Goal: Complete application form

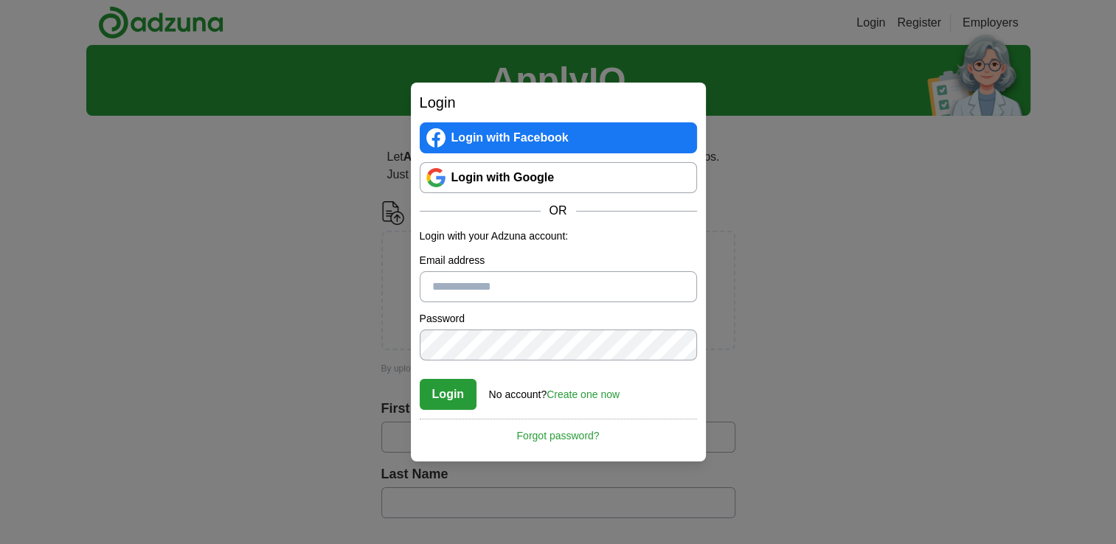
click at [499, 179] on link "Login with Google" at bounding box center [558, 177] width 277 height 31
click at [505, 181] on link "Login with Google" at bounding box center [558, 177] width 277 height 31
click at [550, 179] on link "Login with Google" at bounding box center [558, 177] width 277 height 31
click at [427, 181] on link "Login with Google" at bounding box center [558, 177] width 277 height 31
drag, startPoint x: 434, startPoint y: 285, endPoint x: 273, endPoint y: 302, distance: 161.7
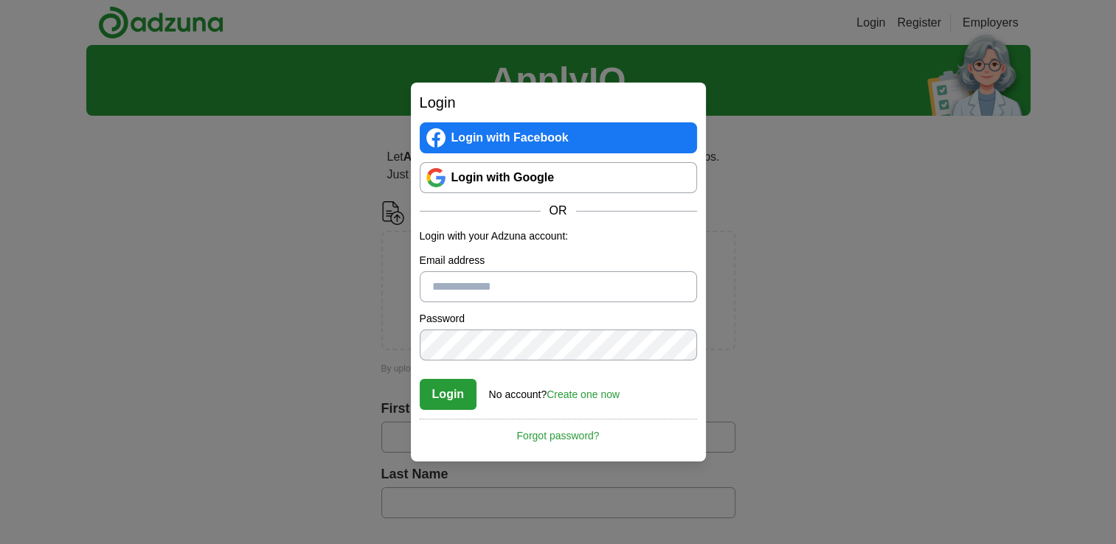
click at [273, 302] on div "Login Login with Facebook Login with Google OR Login with your Adzuna account: …" at bounding box center [558, 272] width 1116 height 544
click at [422, 288] on input "Email address" at bounding box center [558, 286] width 277 height 31
type input "**********"
click at [444, 387] on button "Login" at bounding box center [449, 394] width 58 height 31
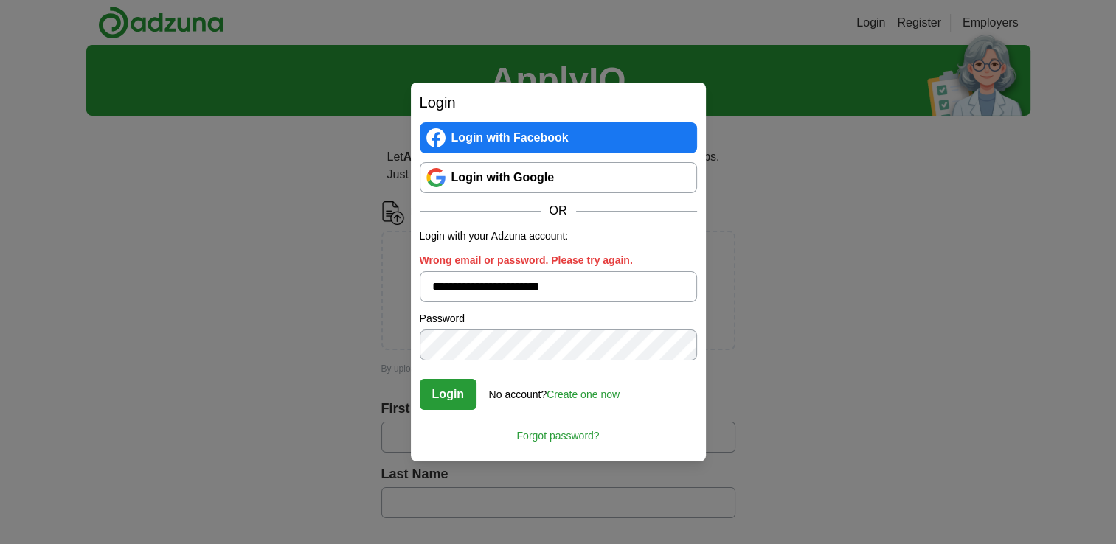
click at [446, 391] on button "Login" at bounding box center [449, 394] width 58 height 31
click at [519, 173] on link "Login with Google" at bounding box center [558, 177] width 277 height 31
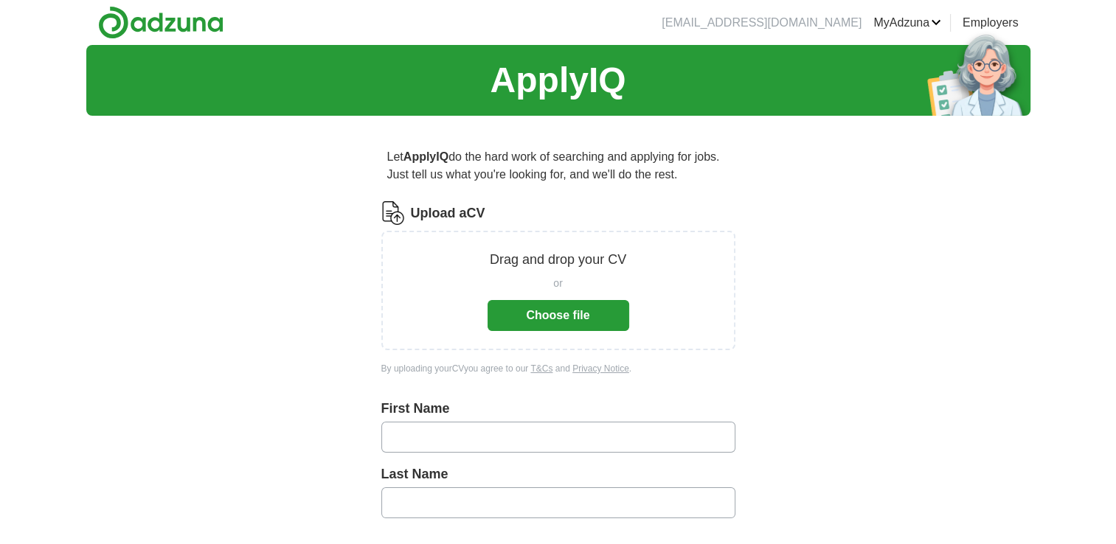
click at [420, 435] on input "text" at bounding box center [558, 437] width 354 height 31
type input "********"
click at [405, 503] on input "text" at bounding box center [558, 503] width 354 height 31
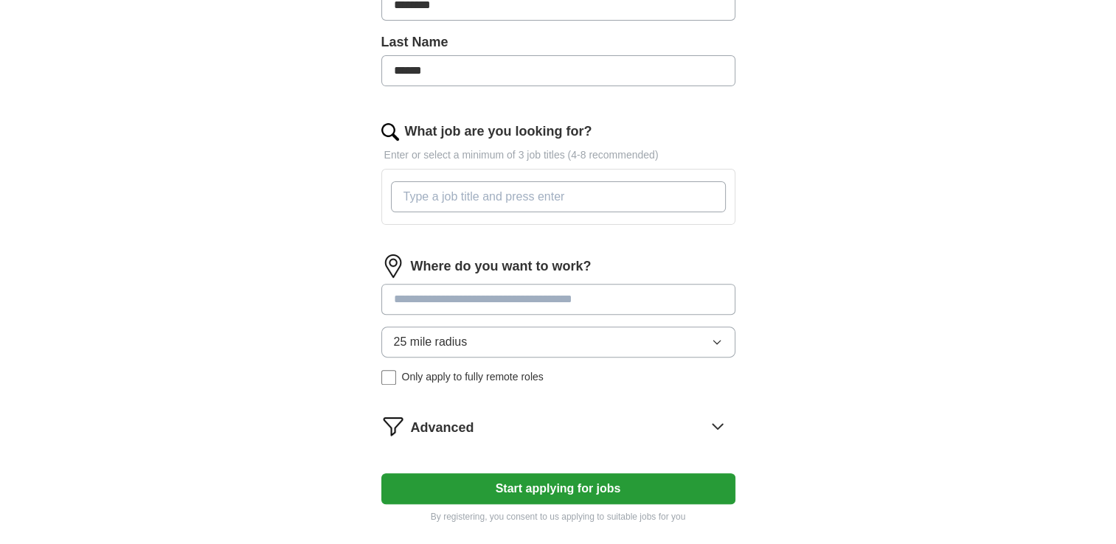
scroll to position [443, 0]
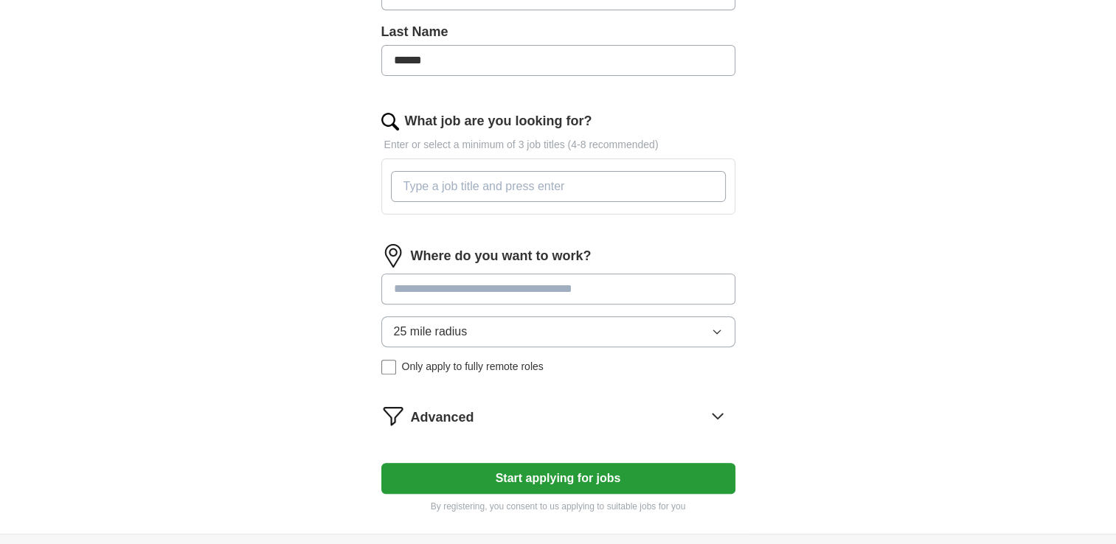
type input "******"
click at [406, 177] on input "What job are you looking for?" at bounding box center [558, 186] width 335 height 31
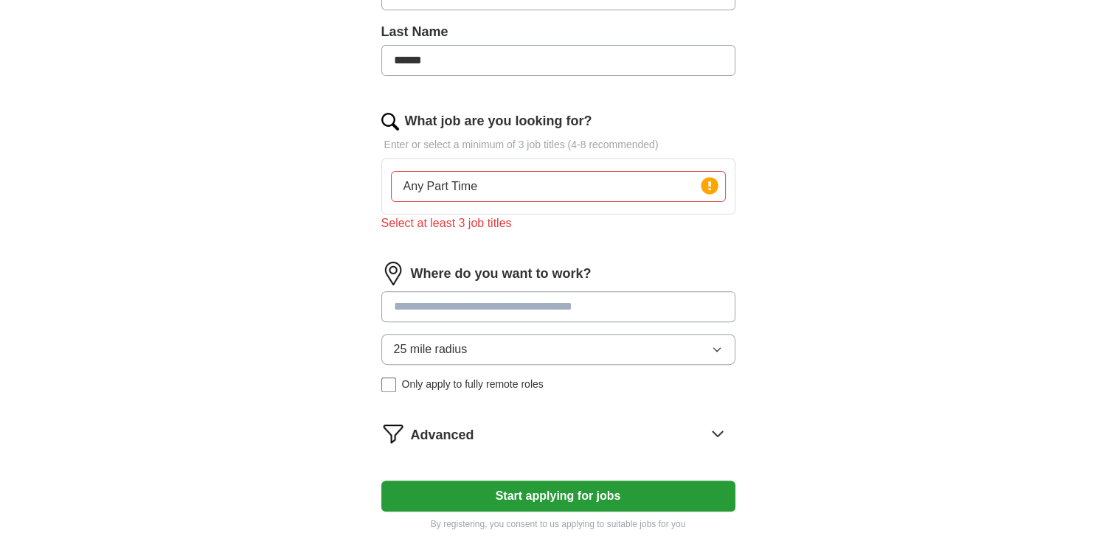
click at [389, 287] on div "Where do you want to work? 25 mile radius Only apply to fully remote roles" at bounding box center [558, 333] width 354 height 142
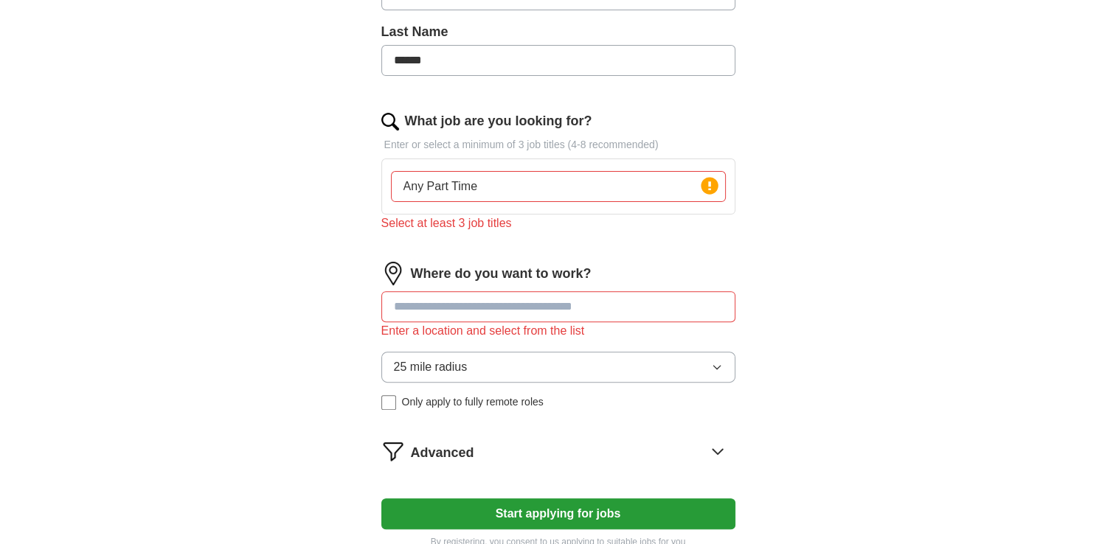
drag, startPoint x: 489, startPoint y: 187, endPoint x: 235, endPoint y: 195, distance: 254.6
click at [235, 195] on div "ApplyIQ Let ApplyIQ do the hard work of searching and applying for jobs. Just t…" at bounding box center [558, 85] width 944 height 967
click at [479, 181] on input "Any Part Time" at bounding box center [558, 186] width 335 height 31
type input "A"
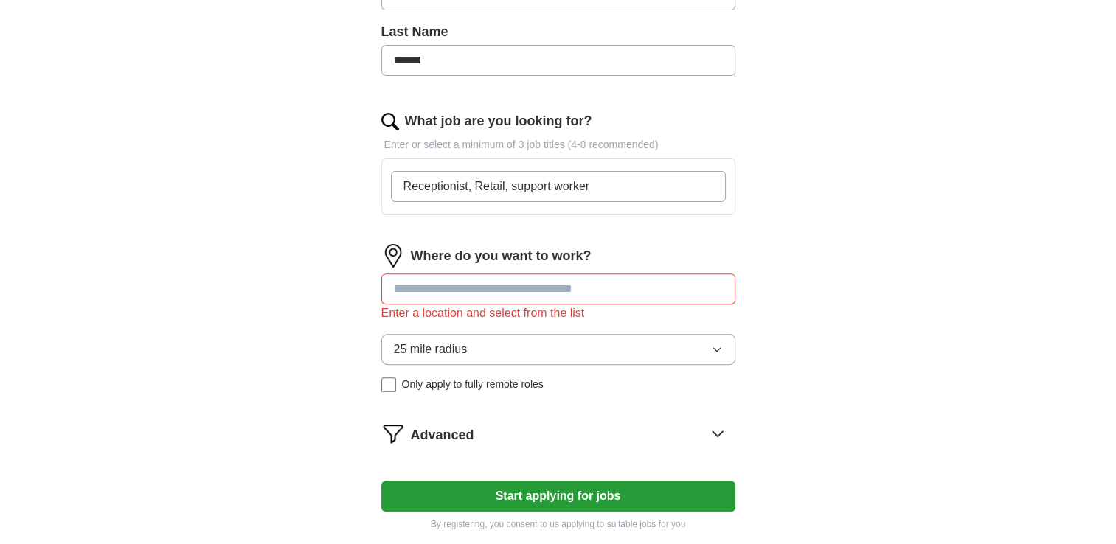
type input "Receptionist, Retail, support worker"
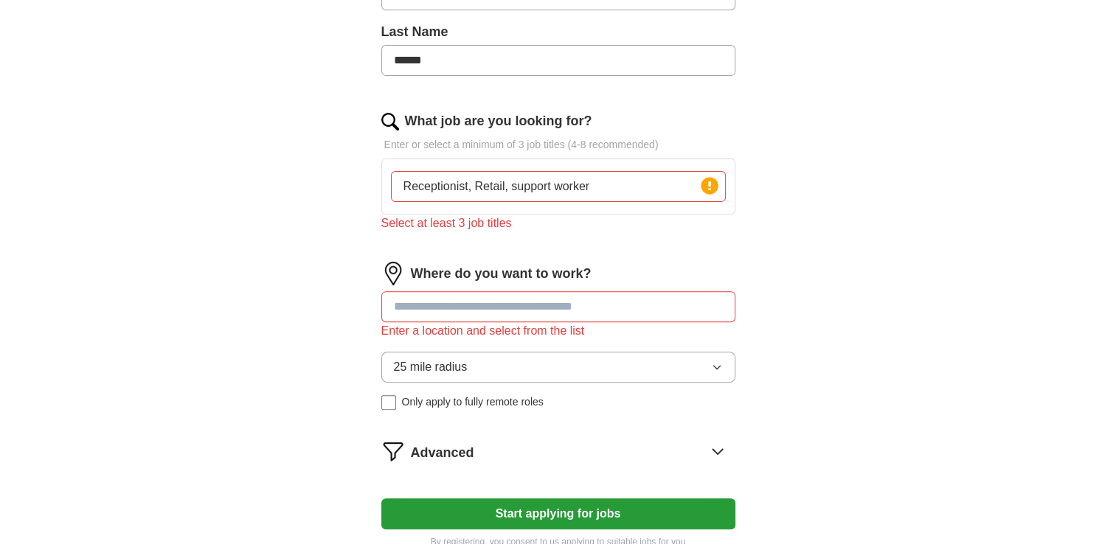
click at [398, 286] on div "Where do you want to work? Enter a location and select from the list 25 mile ra…" at bounding box center [558, 342] width 354 height 160
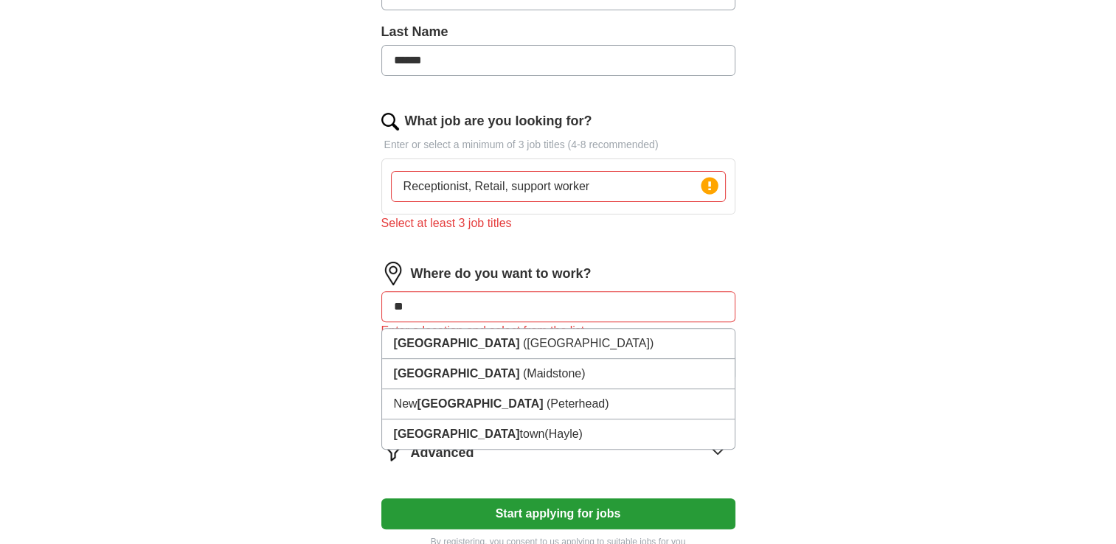
type input "*"
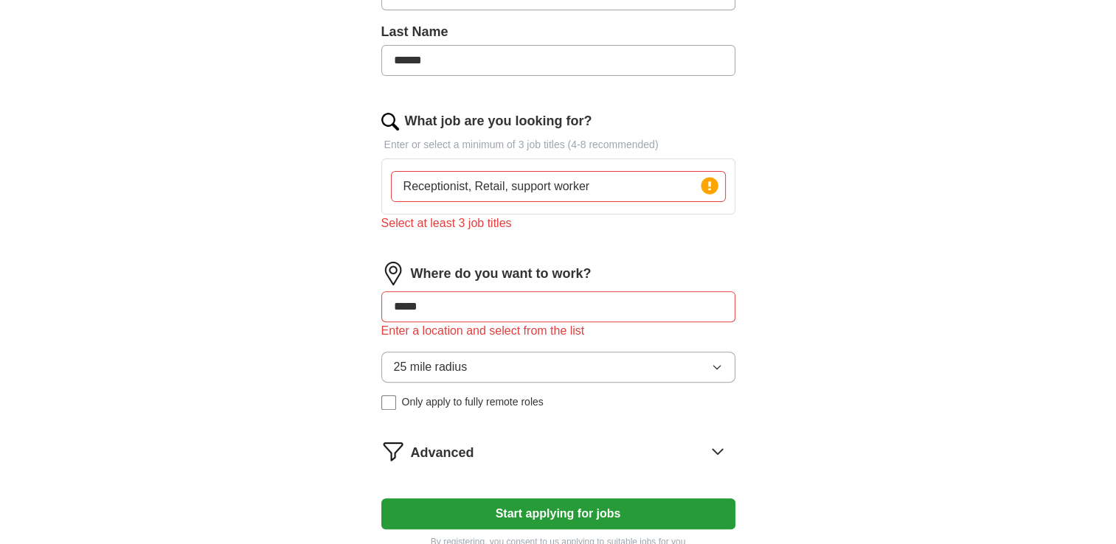
type input "*****"
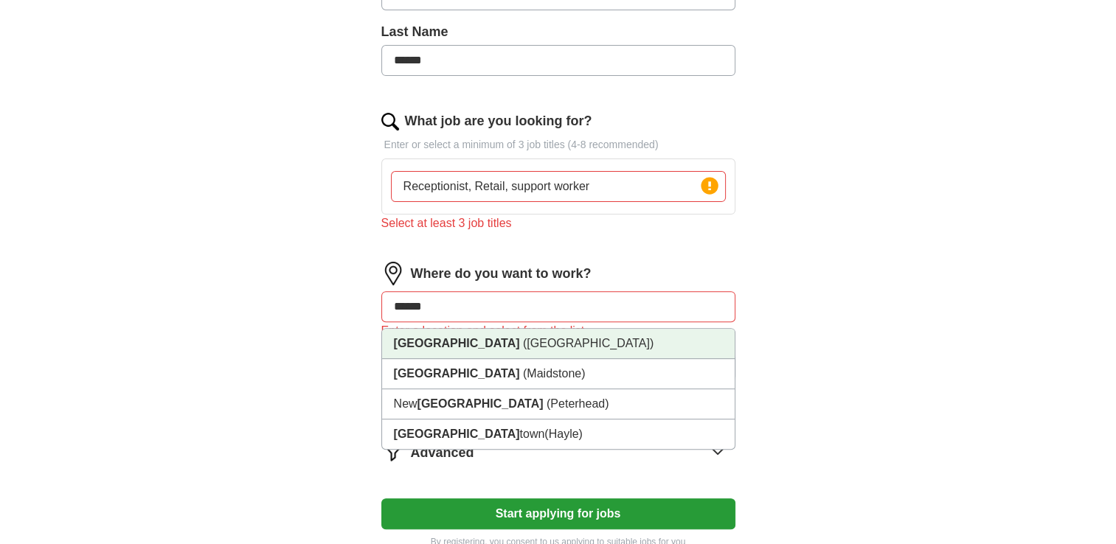
click at [415, 339] on strong "Leeds" at bounding box center [457, 343] width 126 height 13
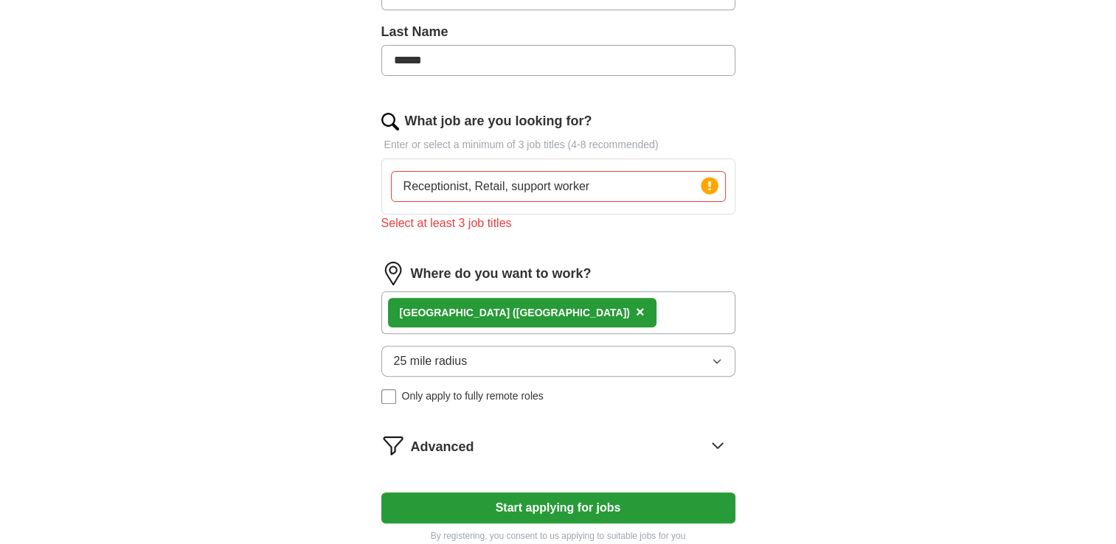
click at [717, 356] on icon "button" at bounding box center [717, 362] width 12 height 12
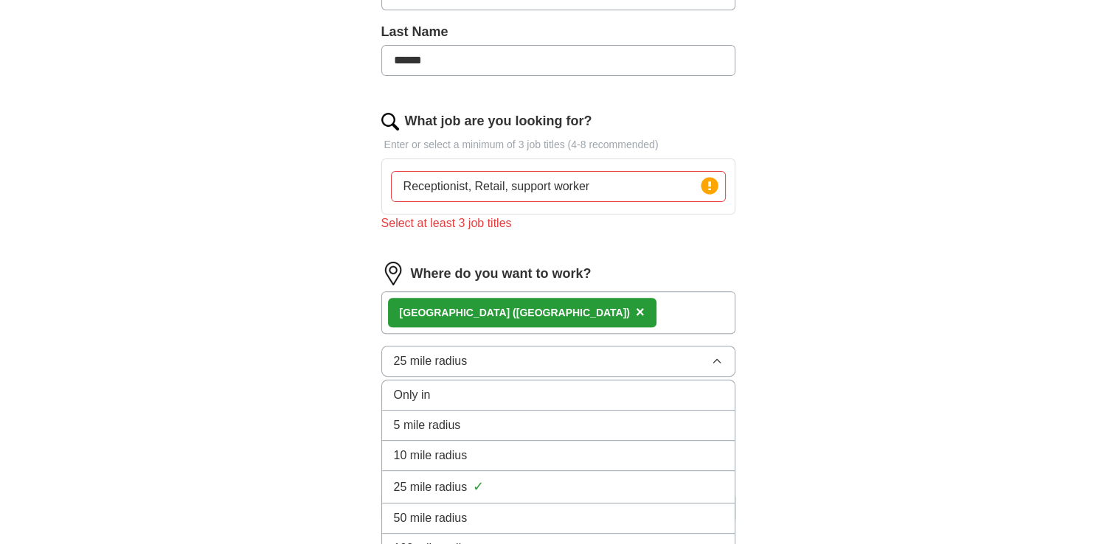
click at [621, 417] on div "5 mile radius" at bounding box center [558, 426] width 329 height 18
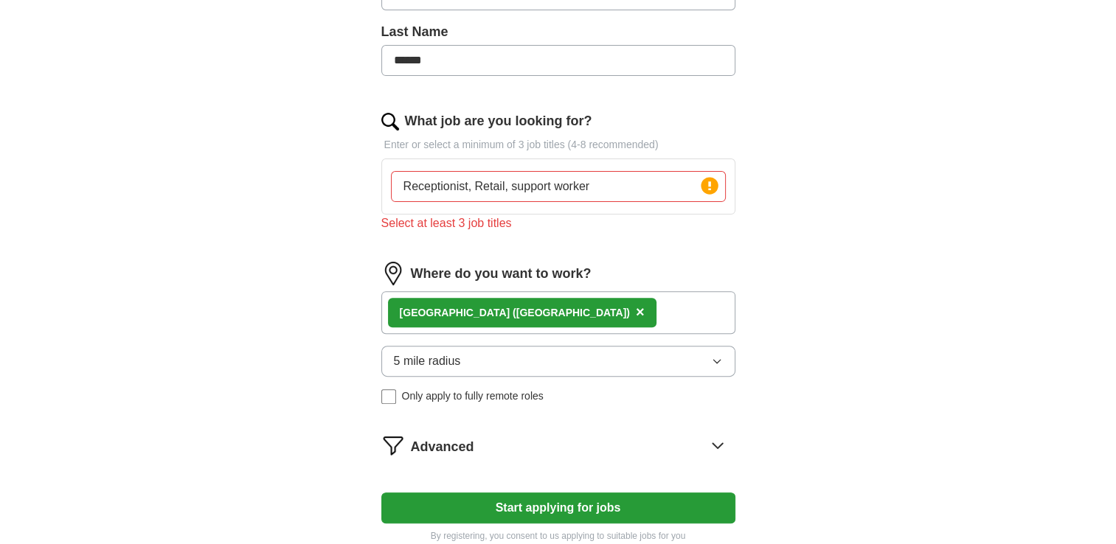
click at [578, 502] on button "Start applying for jobs" at bounding box center [558, 508] width 354 height 31
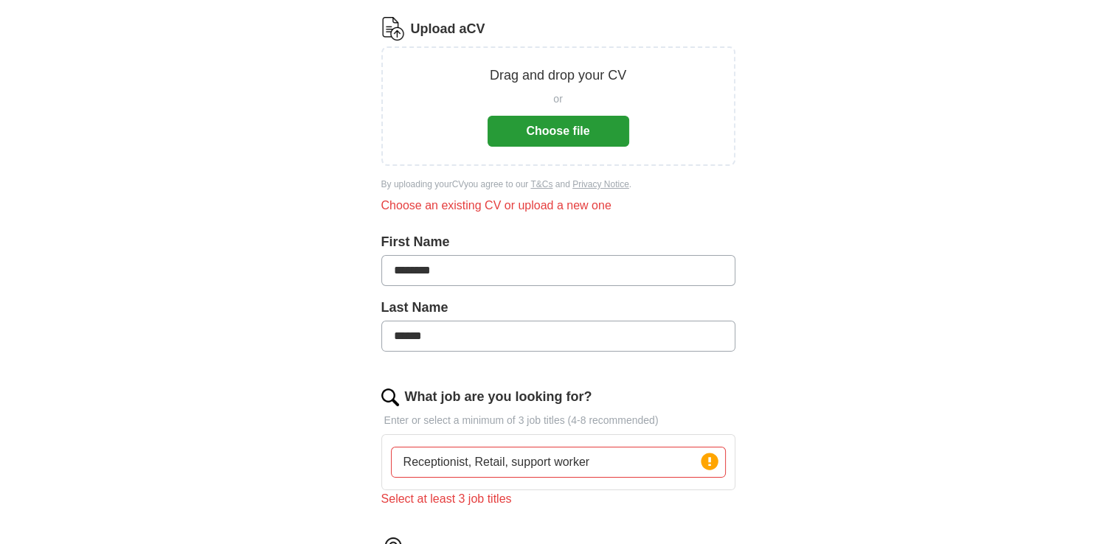
scroll to position [165, 0]
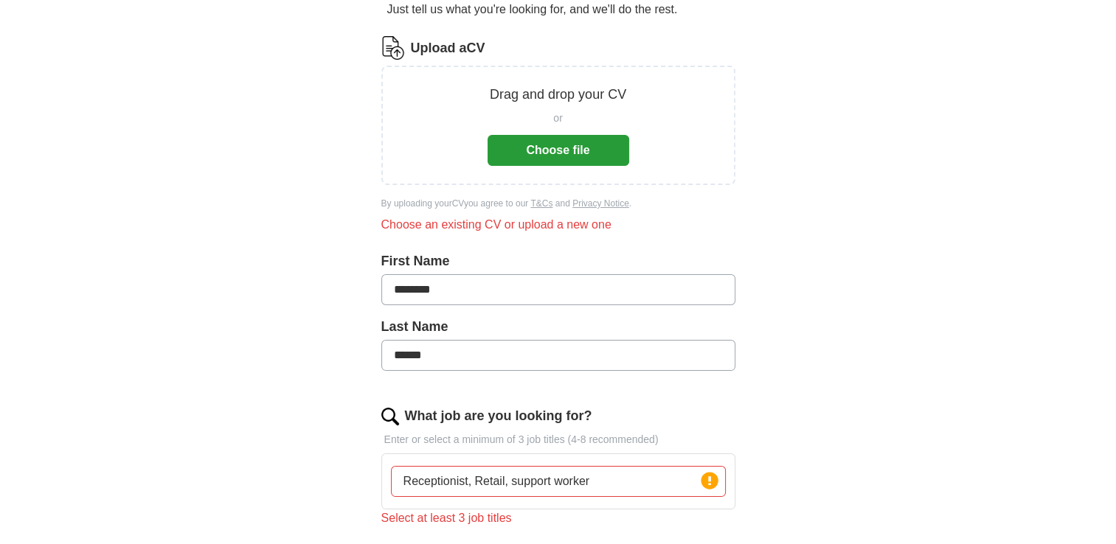
click at [556, 142] on button "Choose file" at bounding box center [559, 150] width 142 height 31
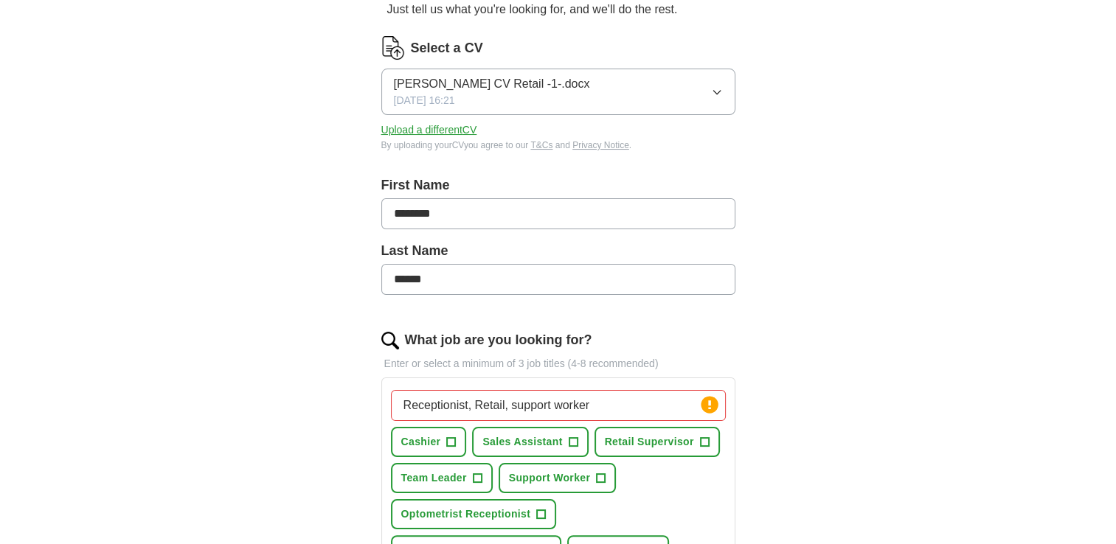
click at [405, 128] on button "Upload a different CV" at bounding box center [429, 129] width 96 height 15
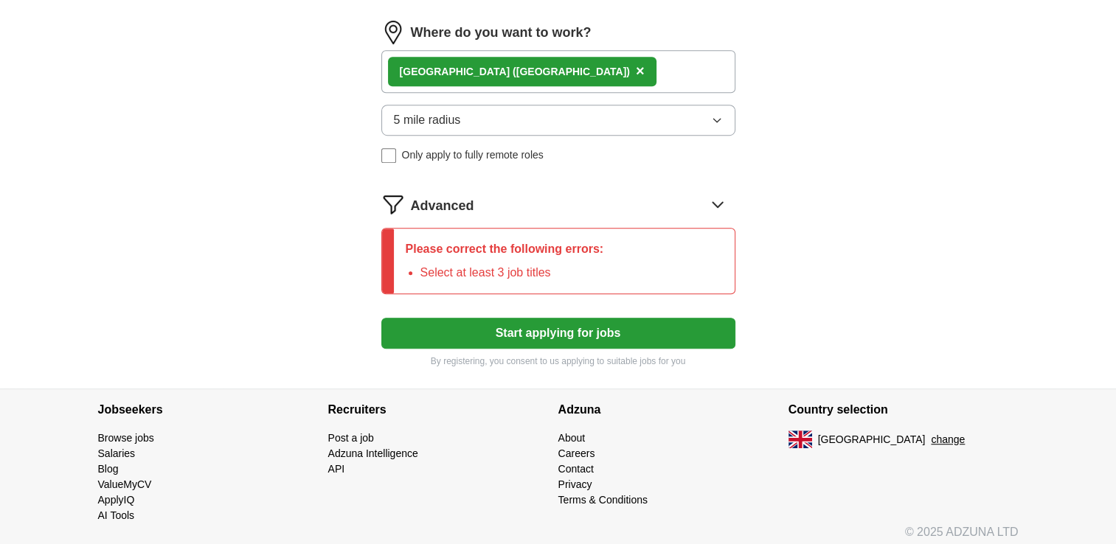
scroll to position [865, 0]
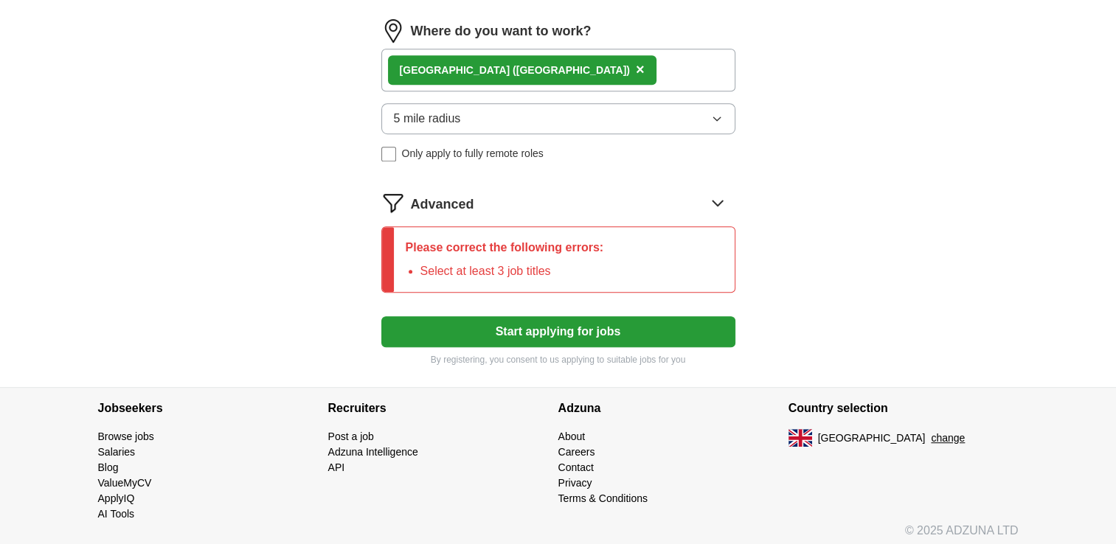
click at [596, 322] on button "Start applying for jobs" at bounding box center [558, 331] width 354 height 31
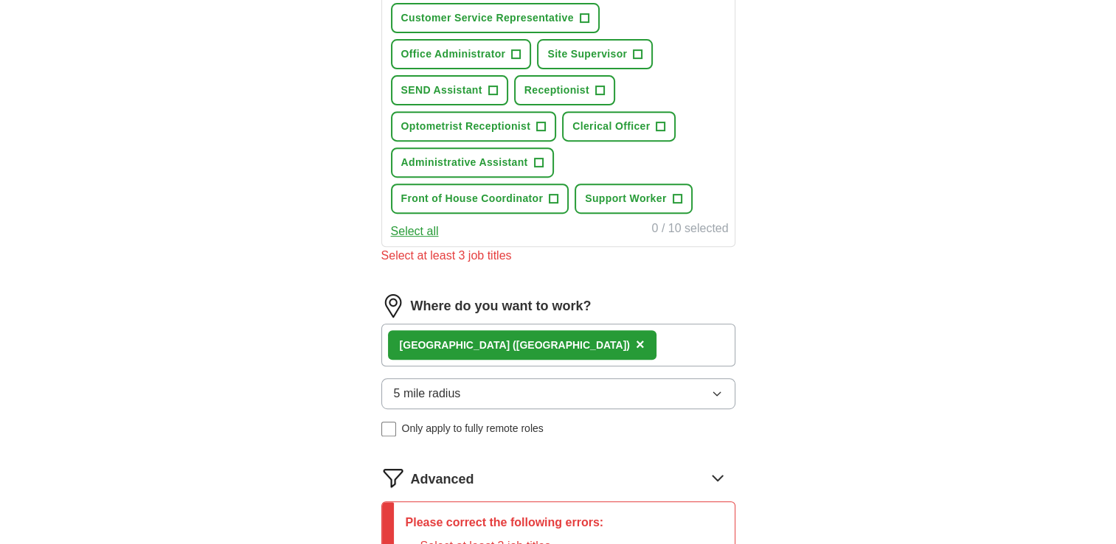
scroll to position [461, 0]
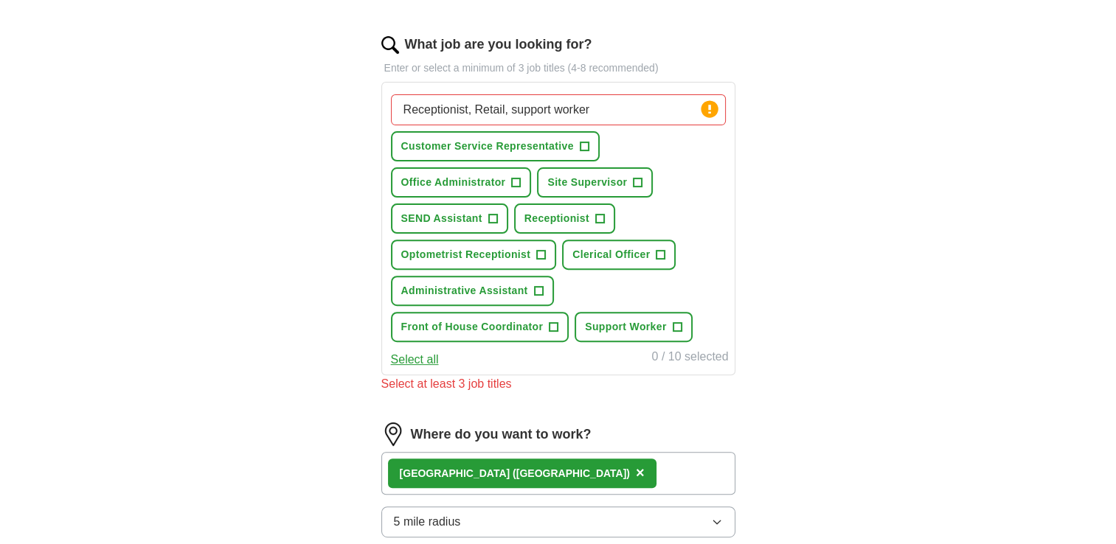
click at [605, 105] on input "Receptionist, Retail, support worker" at bounding box center [558, 109] width 335 height 31
click at [541, 75] on div "What job are you looking for? Enter or select a minimum of 3 job titles (4-8 re…" at bounding box center [558, 220] width 354 height 370
click at [603, 112] on input "Receptionist, Retail, support worker" at bounding box center [558, 109] width 335 height 31
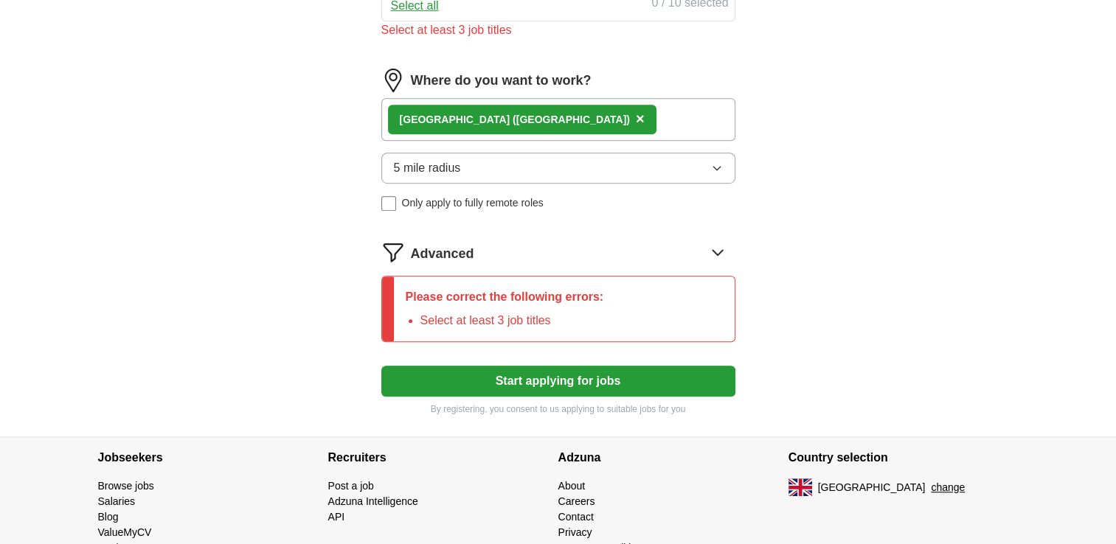
scroll to position [865, 0]
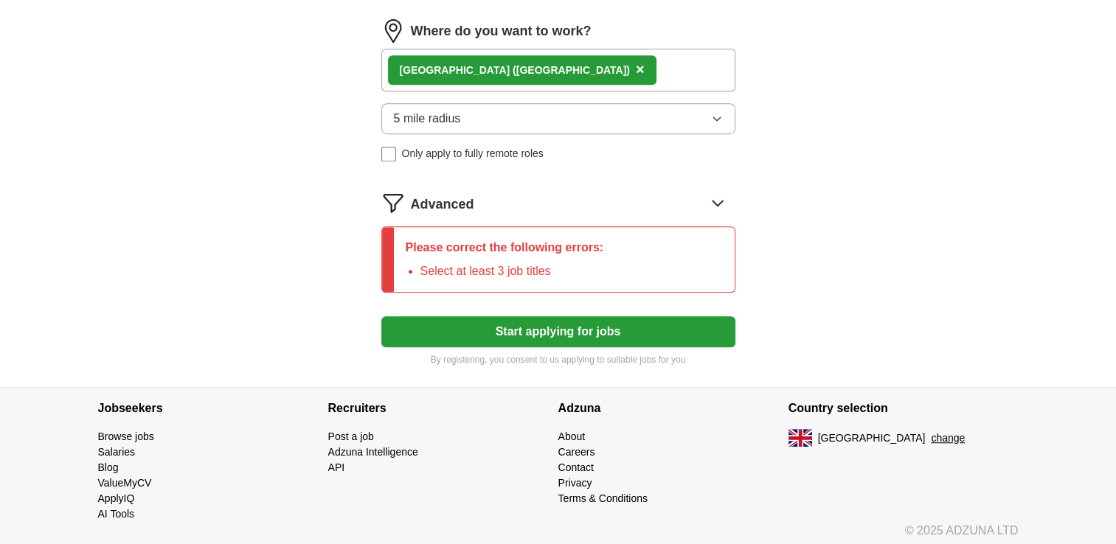
type input "Receptionist, Retail, support worker Sales"
click at [614, 322] on button "Start applying for jobs" at bounding box center [558, 331] width 354 height 31
click at [585, 318] on button "Start applying for jobs" at bounding box center [558, 331] width 354 height 31
click at [663, 49] on div "Remote (UK) ×" at bounding box center [558, 70] width 354 height 43
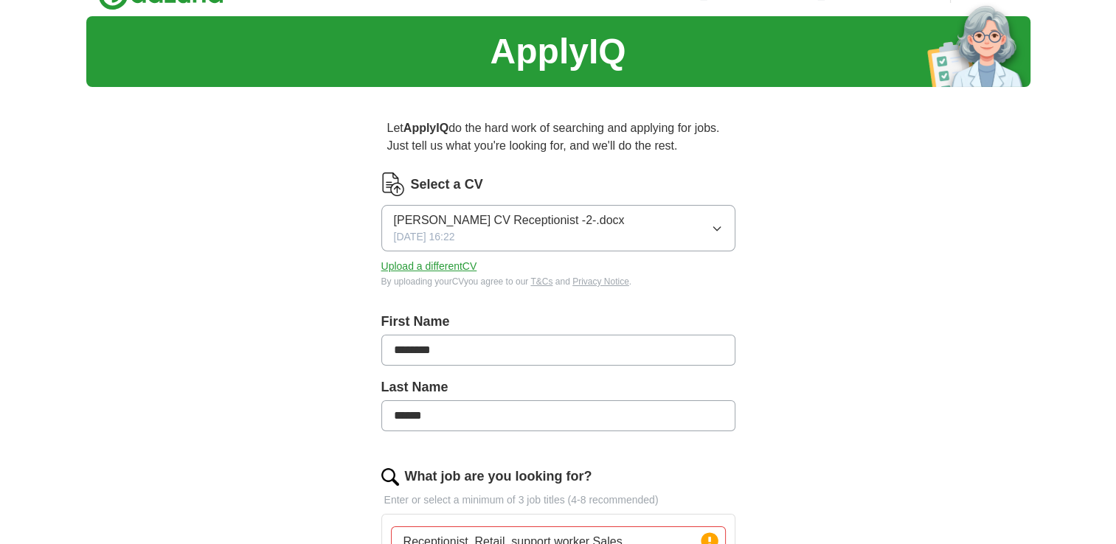
scroll to position [0, 0]
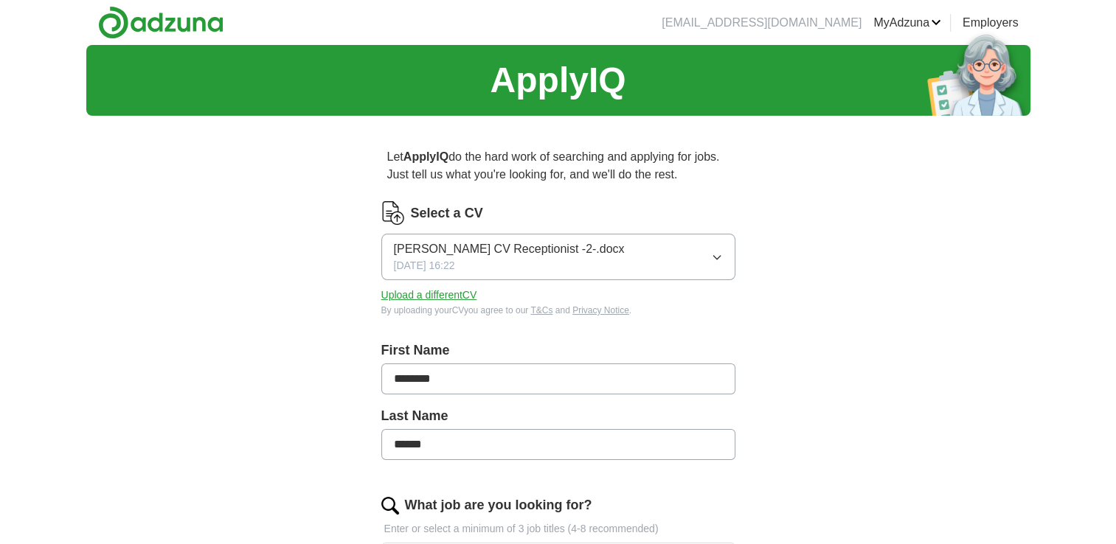
click at [596, 72] on h1 "ApplyIQ" at bounding box center [558, 80] width 136 height 53
